Goal: Ask a question: Seek information or help from site administrators or community

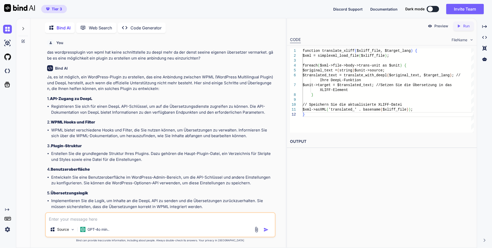
scroll to position [2868, 0]
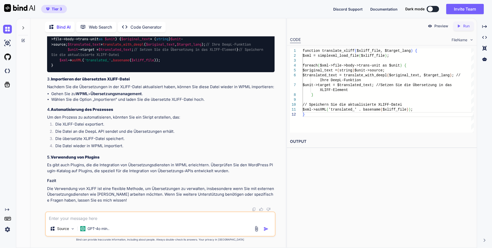
click at [176, 194] on div "Wenn die direkte Integration der DeepL API in WPML nicht wie gewünscht funktion…" at bounding box center [160, 63] width 227 height 280
click at [84, 215] on textarea at bounding box center [160, 216] width 229 height 9
type textarea "h"
click at [70, 213] on textarea "hm," at bounding box center [160, 216] width 229 height 9
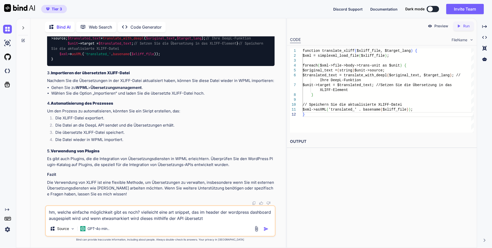
type textarea "hm, welche einfache möglichkeit gibt es noch? vielleicht eine art snippet, das …"
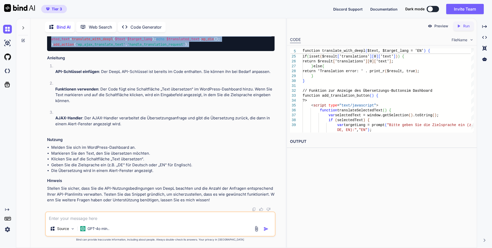
scroll to position [3186, 0]
drag, startPoint x: 199, startPoint y: 174, endPoint x: 51, endPoint y: 99, distance: 166.3
copy code "// LoreM IPS Dol sitame ( 'CONSE_ADI_ELI' , 's67d79ei-671t-3334-5inc-utl67e1567…"
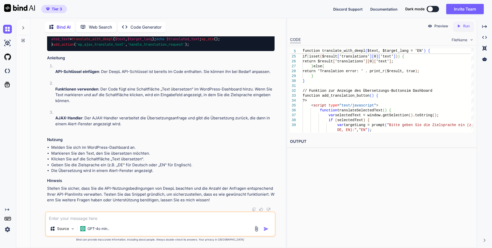
click at [110, 218] on textarea at bounding box center [160, 216] width 229 height 9
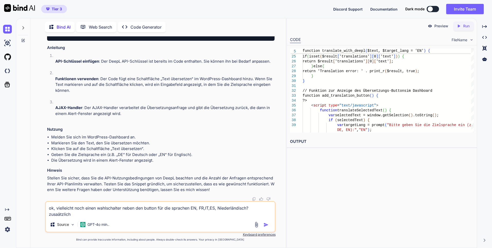
click at [122, 207] on textarea "ok, vielleicht noch einen wahlschalter neben den button für die sprachen EN, FR…" at bounding box center [160, 208] width 229 height 15
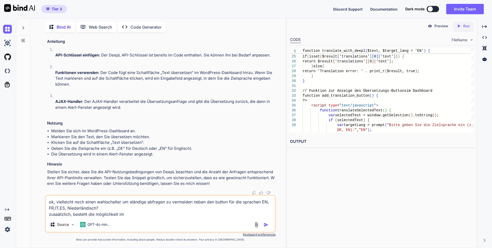
click at [119, 212] on textarea "ok, vielleicht noch einen wahlschalter um ständige abfragen zu vermeiden neben …" at bounding box center [160, 206] width 229 height 22
click at [126, 214] on textarea "ok, vielleicht noch einen wahlschalter um ständige abfragen zu vermeiden neben …" at bounding box center [160, 206] width 229 height 22
type textarea "ok, vielleicht noch einen wahlschalter um ständige abfragen zu vermeiden neben …"
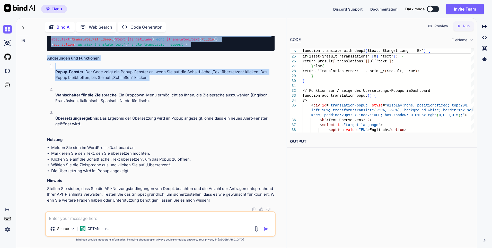
scroll to position [4275, 0]
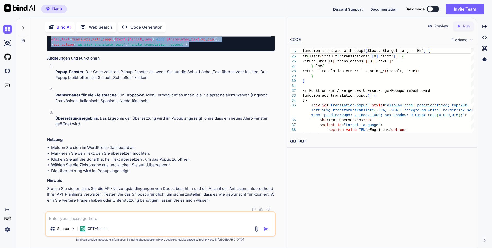
drag, startPoint x: 51, startPoint y: 84, endPoint x: 196, endPoint y: 98, distance: 145.2
drag, startPoint x: 196, startPoint y: 98, endPoint x: 146, endPoint y: 70, distance: 56.7
copy code "// LoreM IPS Dol sitame ( 'CONSE_ADI_ELI' , 's00d87ei-090t-3642-9inc-utl71e0863…"
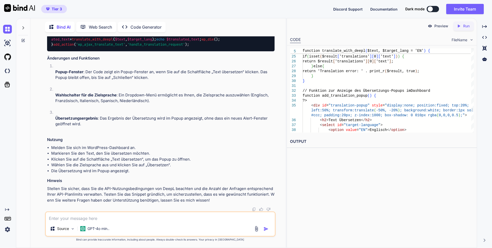
click at [131, 216] on textarea at bounding box center [160, 216] width 229 height 9
paste textarea "Begriff-Übersetzung"
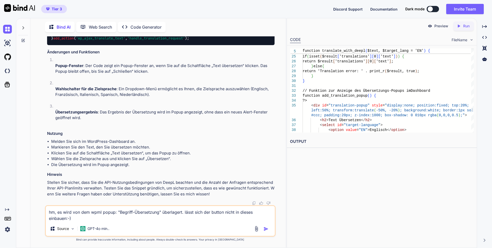
type textarea "hm, es wird von dem wpml popup: "Begriff-Übersetzung" überlagert. lässt sich de…"
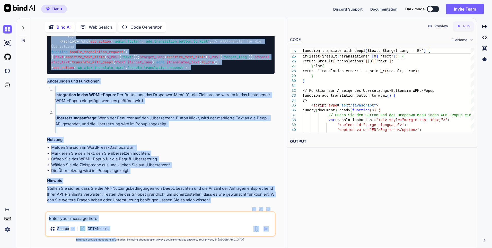
scroll to position [5008, 0]
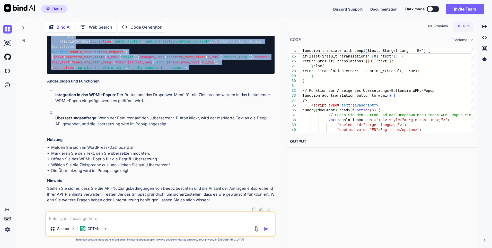
drag, startPoint x: 50, startPoint y: 109, endPoint x: 193, endPoint y: 70, distance: 148.8
copy code "// LoreM IPS Dol sitame ( 'CONSE_ADI_ELI' , 's16d08ei-668t-7438-3inc-utl61e9739…"
